Goal: Find specific page/section: Find specific page/section

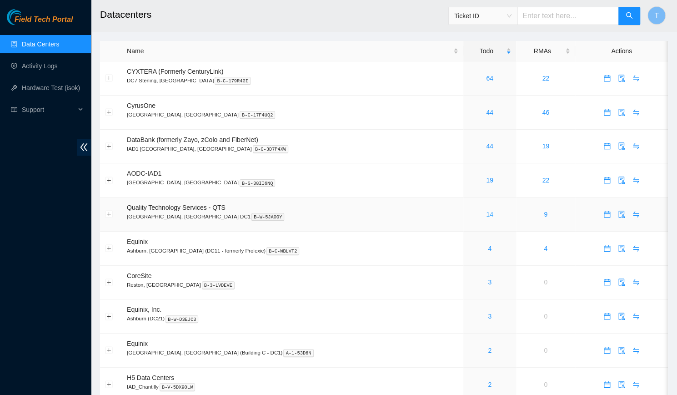
click at [486, 215] on link "14" at bounding box center [489, 214] width 7 height 7
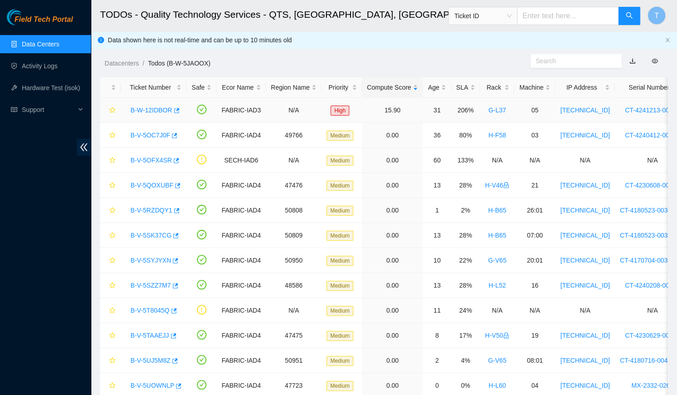
click at [144, 106] on link "B-W-12IDBOR" at bounding box center [152, 109] width 42 height 7
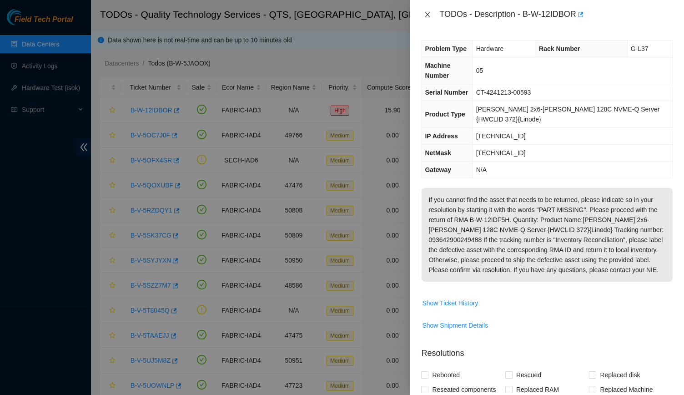
click at [427, 19] on button "Close" at bounding box center [427, 14] width 13 height 9
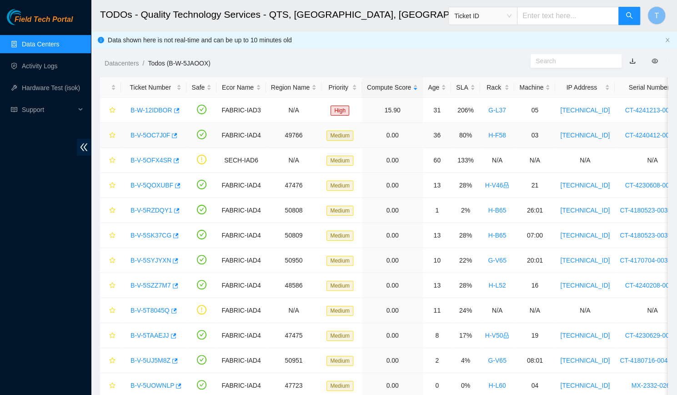
click at [153, 135] on link "B-V-5OC7J0F" at bounding box center [151, 134] width 40 height 7
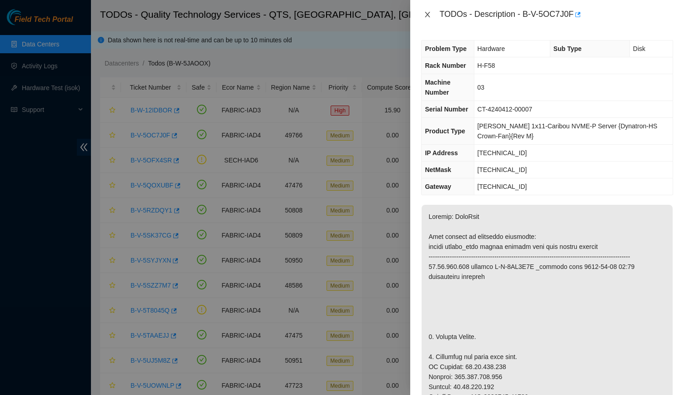
click at [431, 17] on icon "close" at bounding box center [427, 14] width 7 height 7
